Goal: Task Accomplishment & Management: Manage account settings

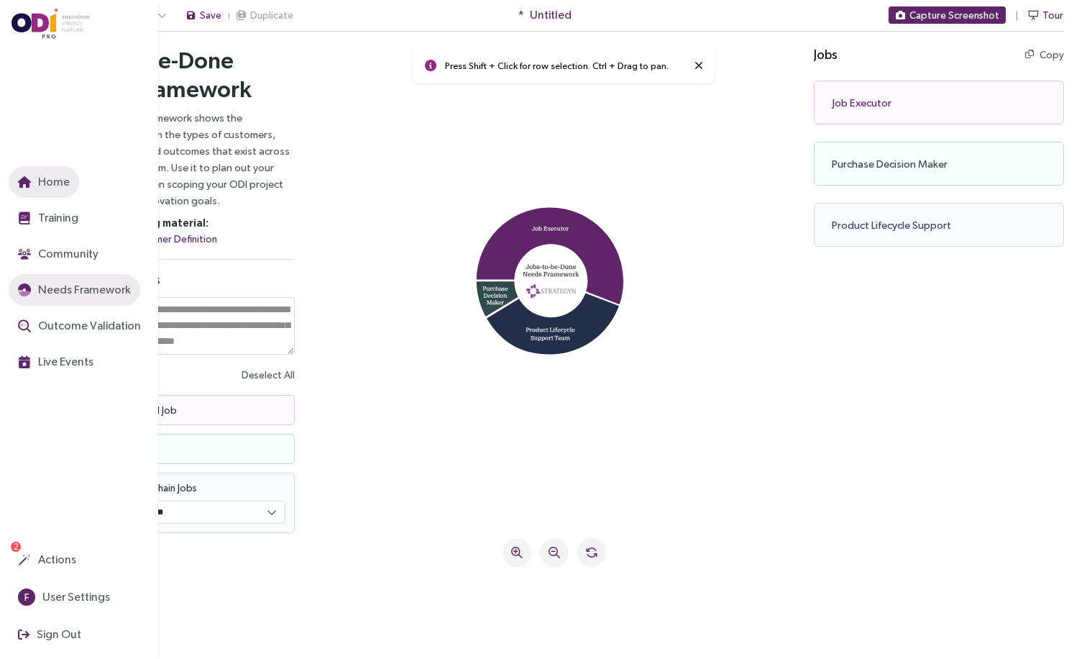
click at [47, 179] on span "Home" at bounding box center [52, 182] width 35 height 18
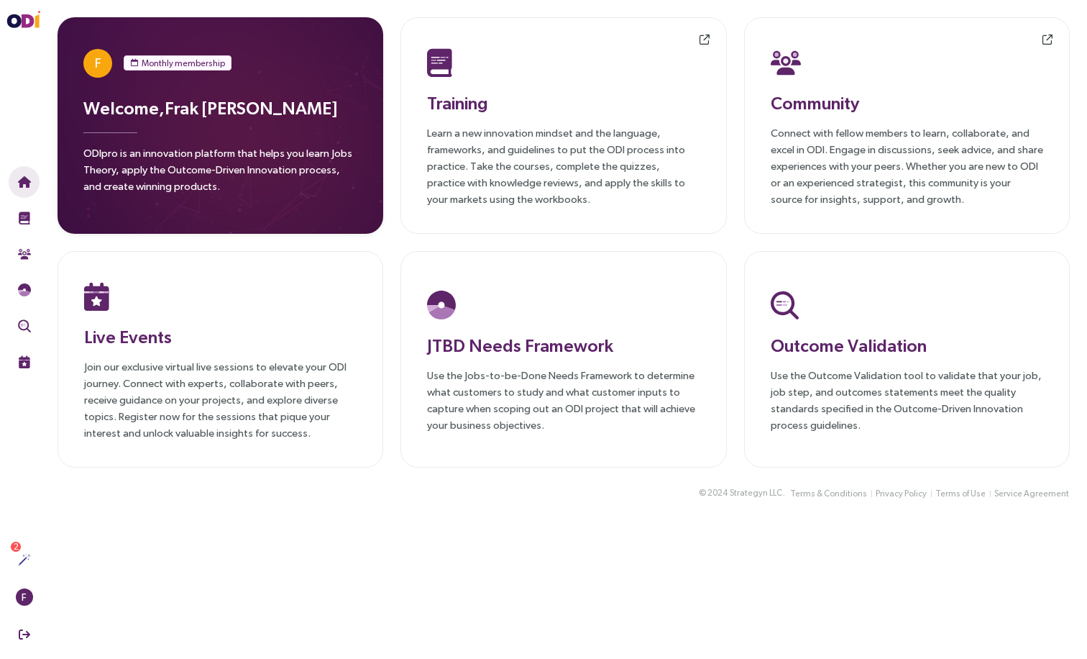
click at [228, 133] on div "Welcome, [PERSON_NAME] ODIpro is an innovation platform that helps you learn Jo…" at bounding box center [220, 149] width 274 height 108
click at [215, 113] on h3 "Welcome, [PERSON_NAME]" at bounding box center [220, 108] width 274 height 26
click at [99, 60] on span "F" at bounding box center [98, 63] width 6 height 29
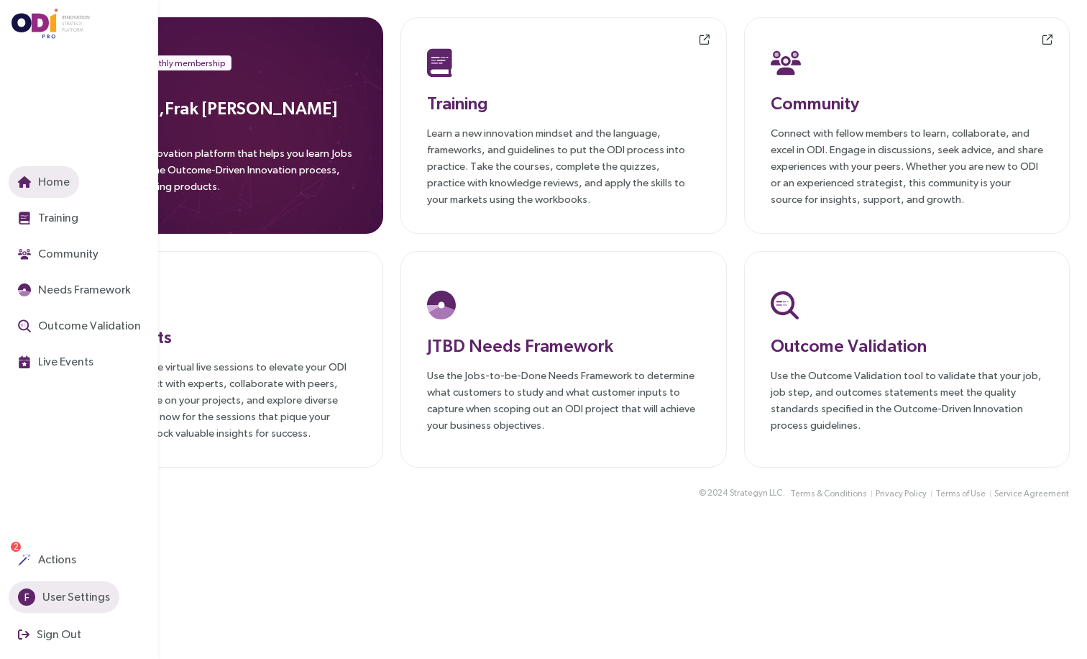
click at [55, 593] on span "User Settings" at bounding box center [75, 597] width 70 height 18
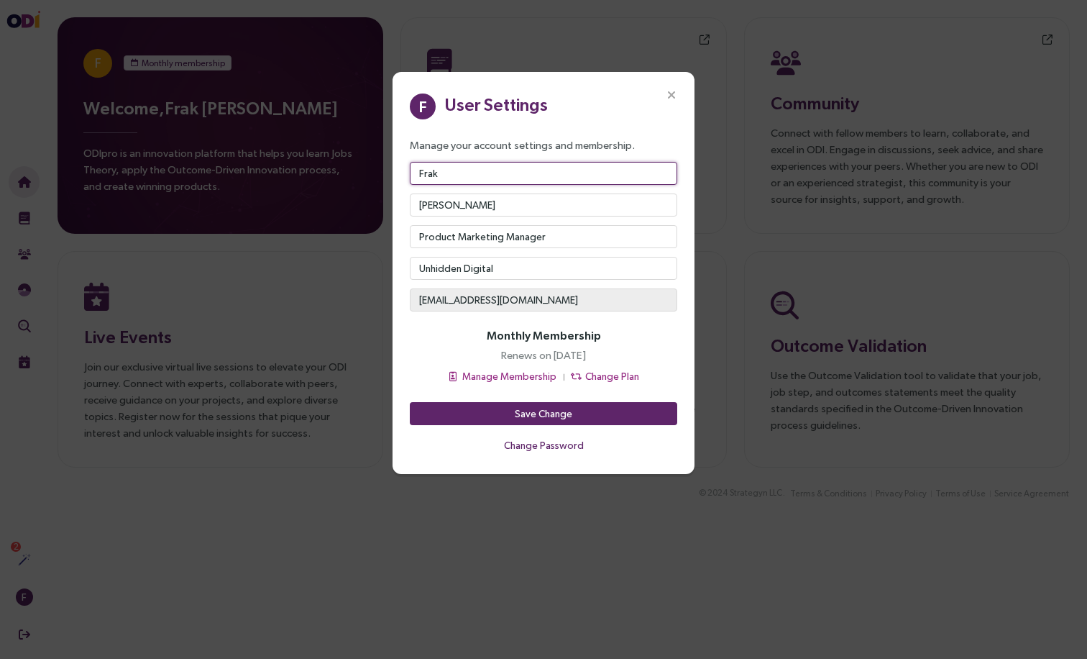
click at [432, 170] on input "Frak" at bounding box center [544, 173] width 268 height 23
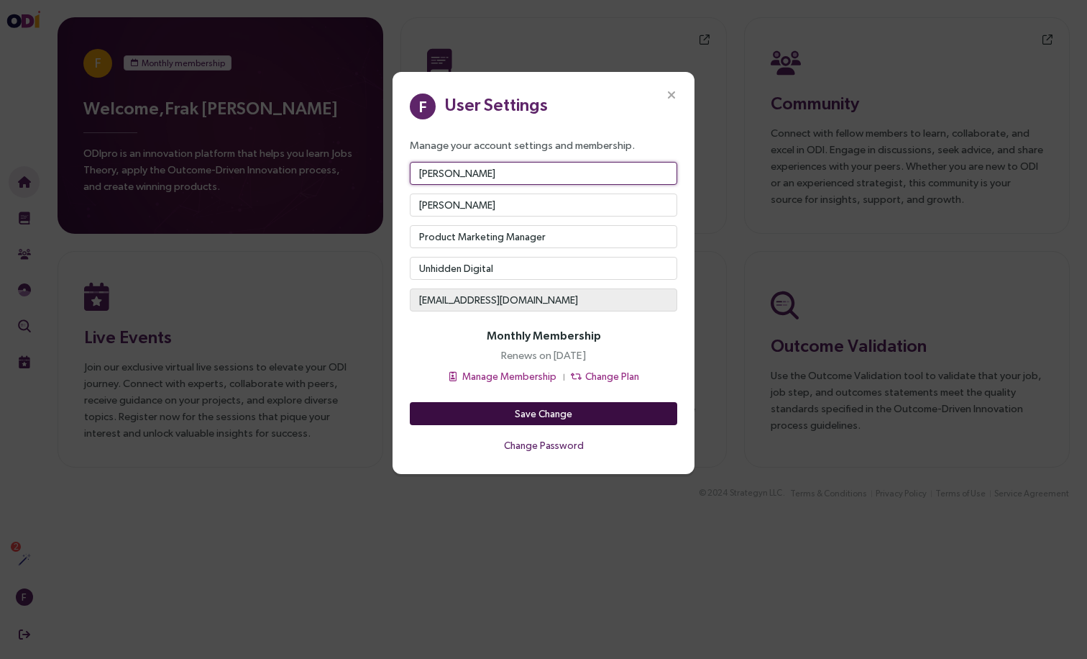
type input "[PERSON_NAME]"
click at [534, 411] on span "Save Change" at bounding box center [544, 414] width 58 height 16
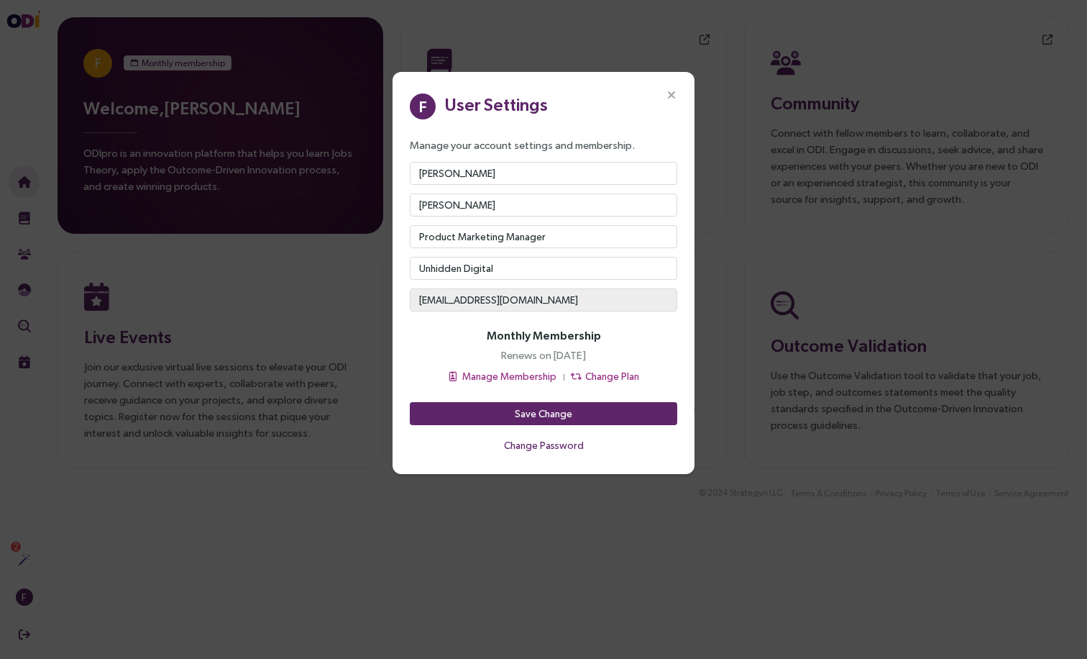
click at [667, 95] on icon "Close" at bounding box center [671, 95] width 13 height 13
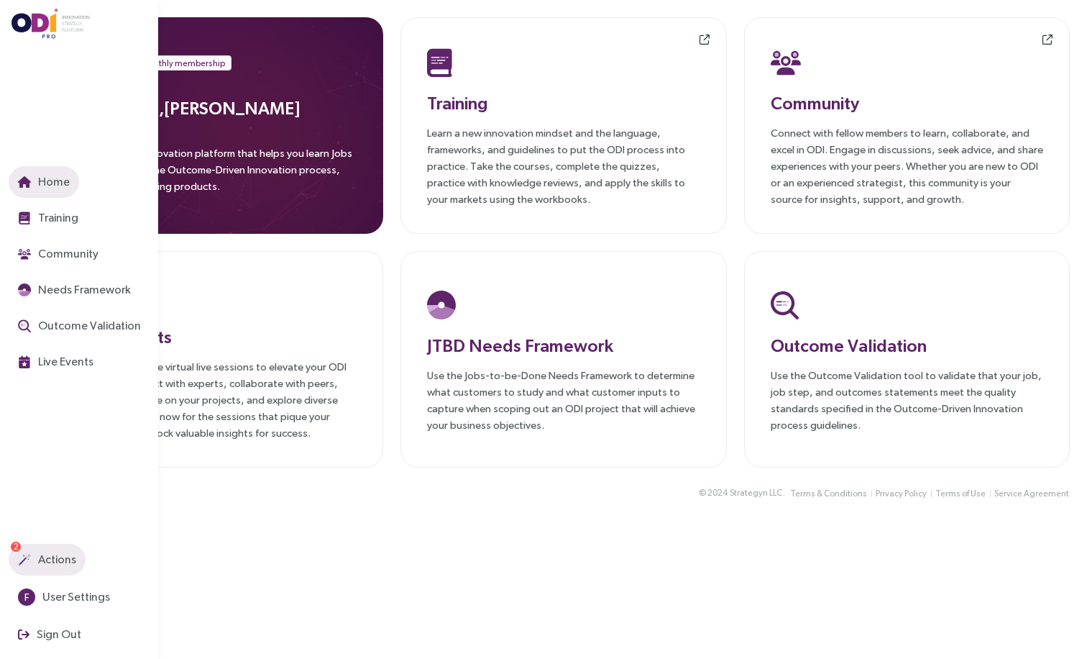
click at [42, 561] on span "Actions" at bounding box center [55, 559] width 41 height 18
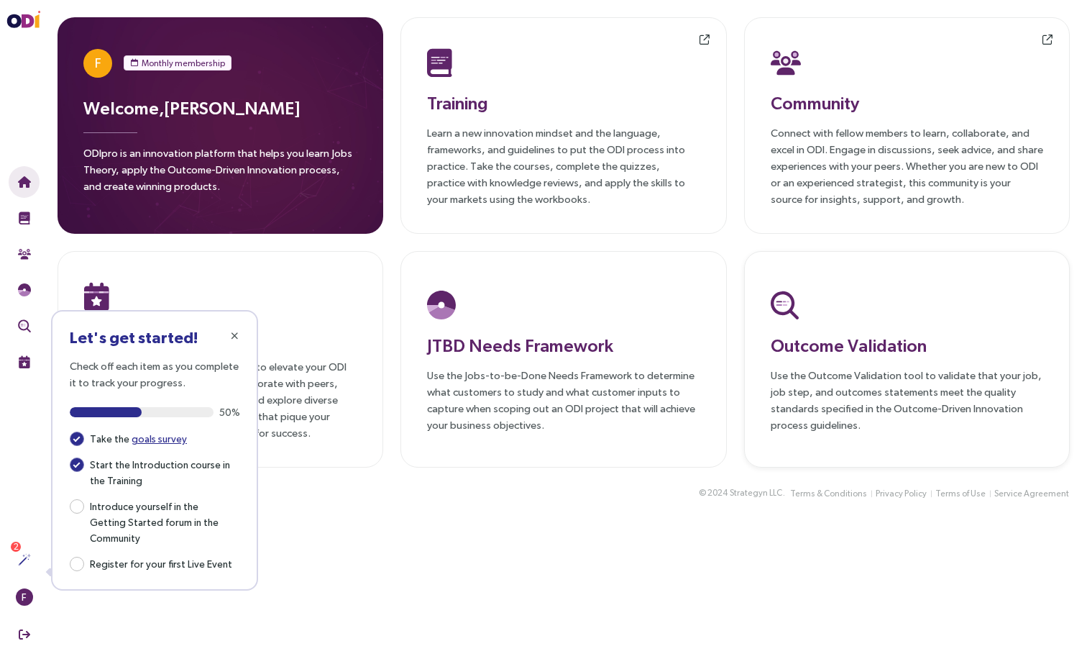
click at [833, 373] on p "Use the Outcome Validation tool to validate that your job, job step, and outcom…" at bounding box center [907, 400] width 273 height 66
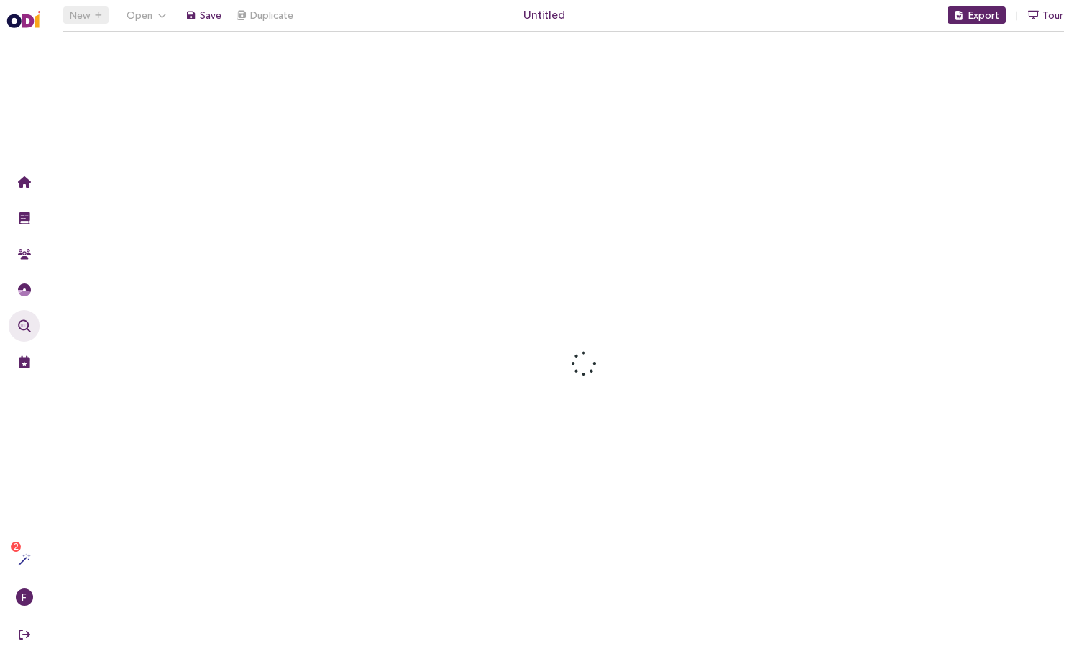
type textarea "**********"
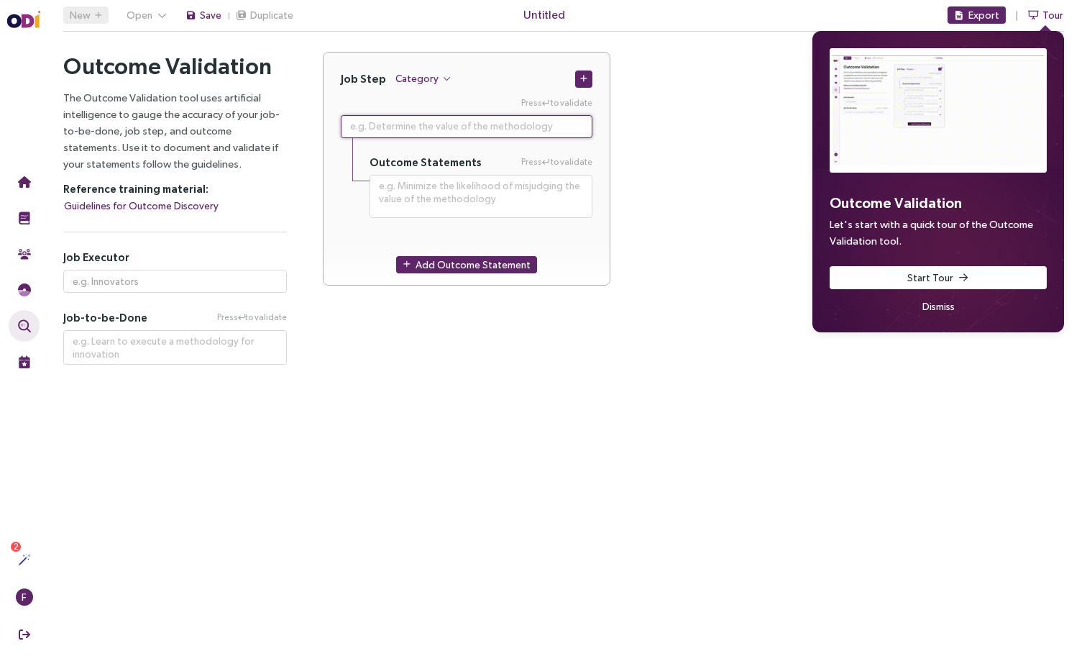
click at [437, 129] on textarea at bounding box center [467, 126] width 252 height 23
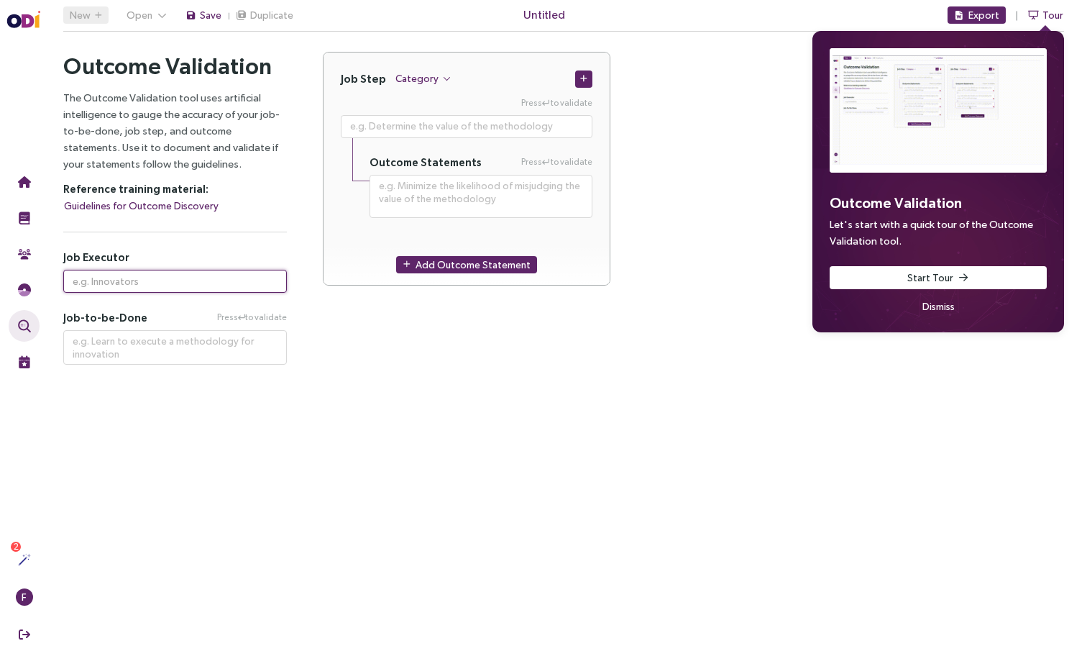
click at [109, 280] on input "text" at bounding box center [175, 281] width 224 height 23
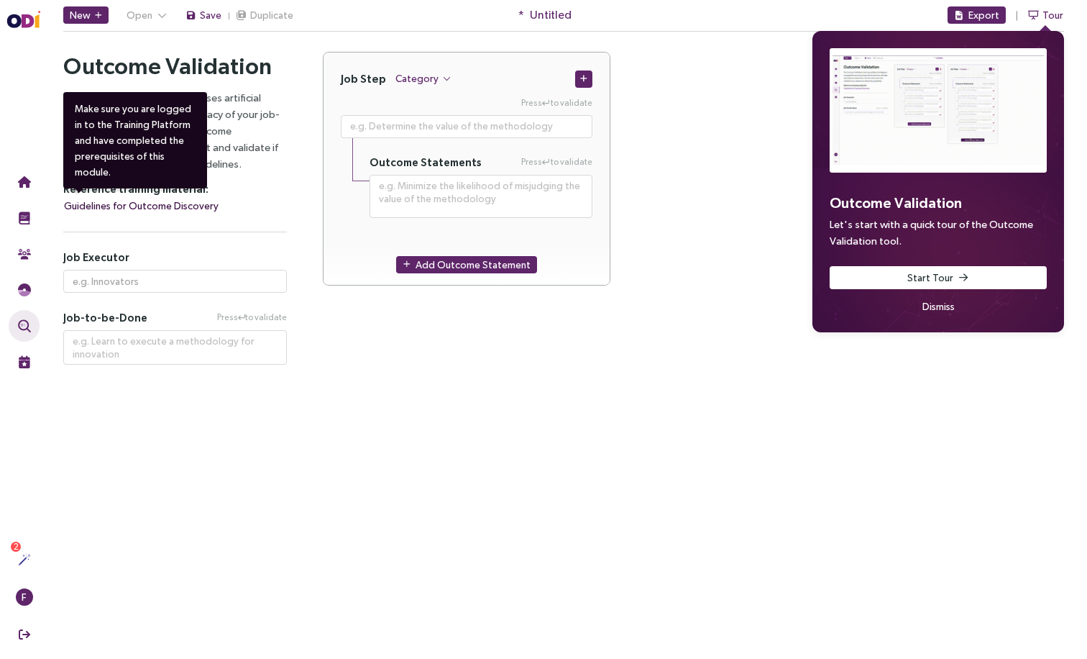
click at [136, 206] on span "Guidelines for Outcome Discovery" at bounding box center [141, 206] width 155 height 16
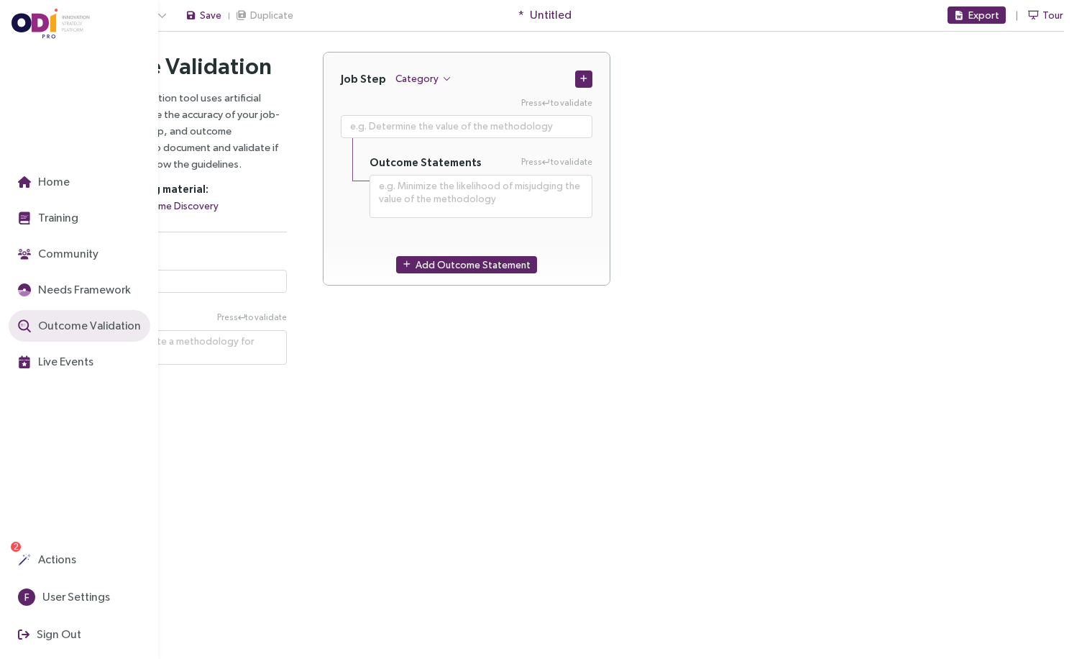
click at [30, 23] on img at bounding box center [51, 24] width 79 height 30
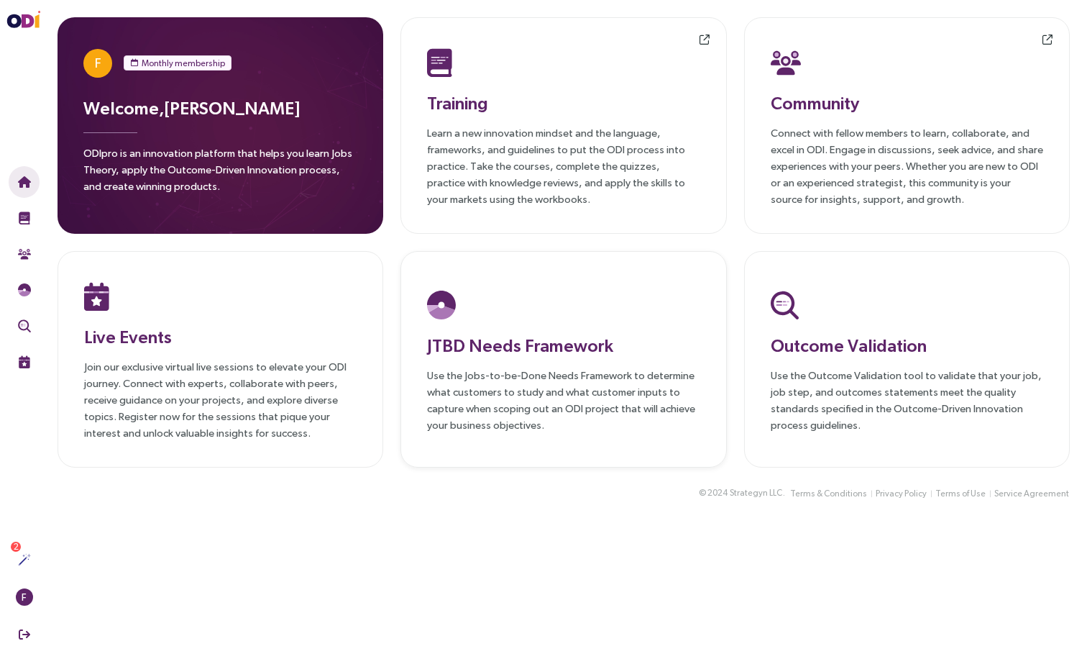
click at [433, 351] on h3 "JTBD Needs Framework" at bounding box center [563, 345] width 273 height 26
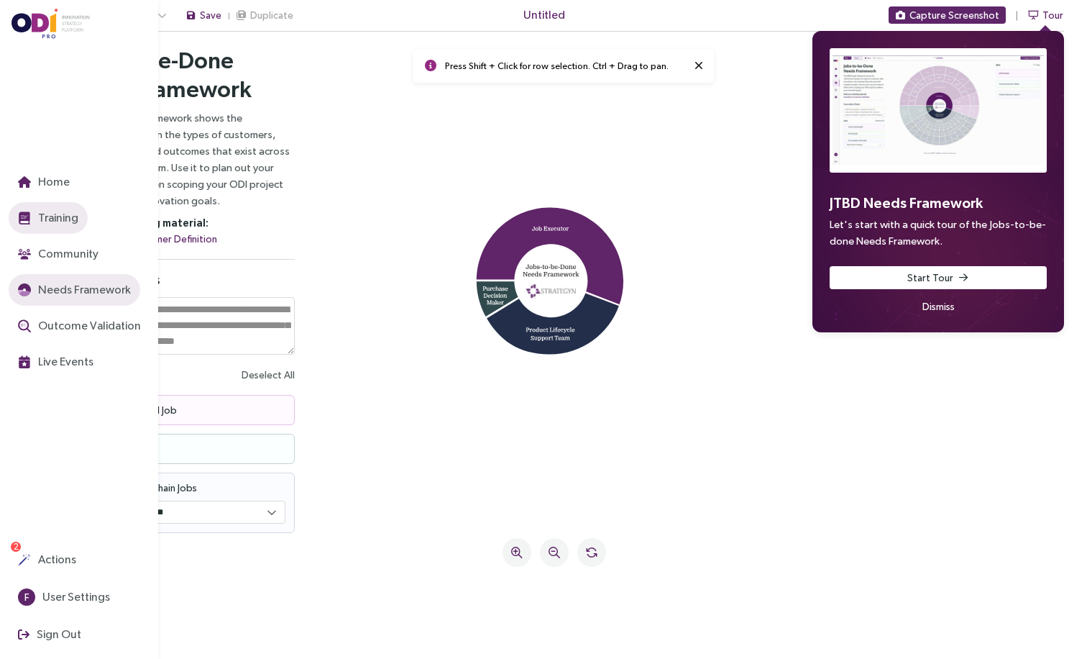
click at [27, 214] on img "button" at bounding box center [24, 217] width 13 height 13
